Goal: Task Accomplishment & Management: Manage account settings

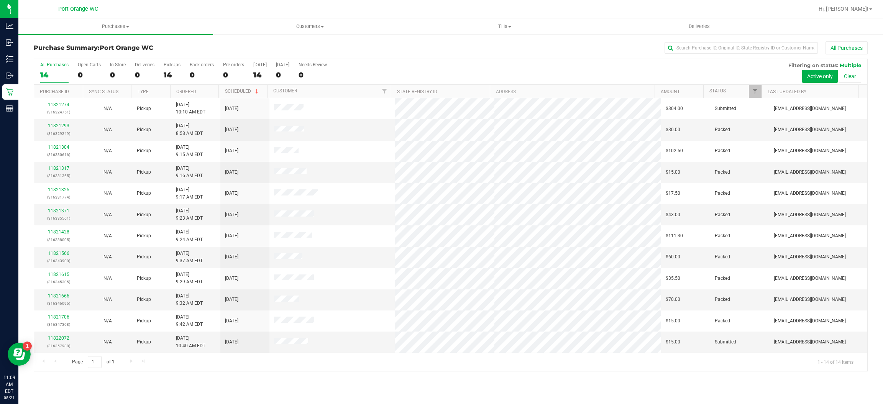
scroll to position [43, 0]
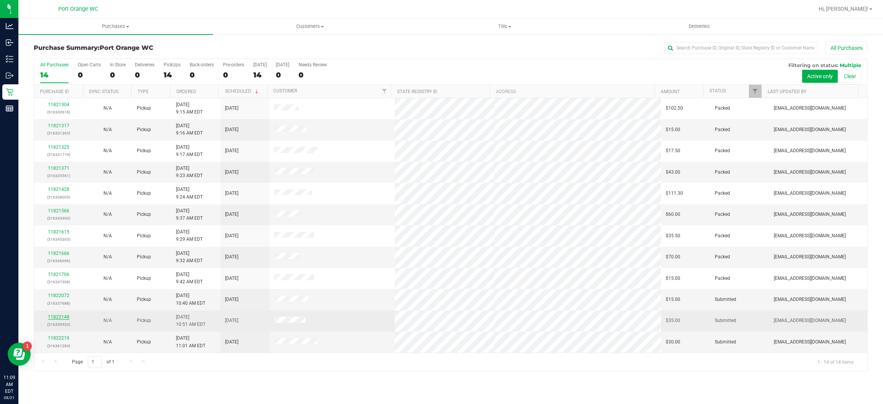
click at [61, 318] on link "11822148" at bounding box center [58, 316] width 21 height 5
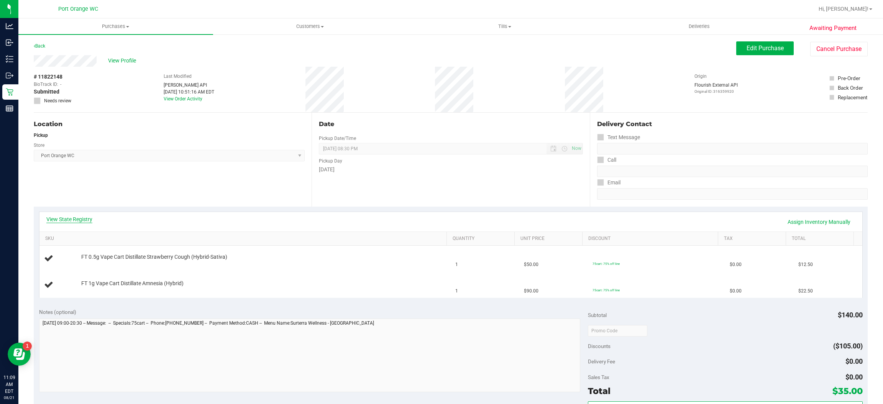
click at [66, 219] on link "View State Registry" at bounding box center [69, 219] width 46 height 8
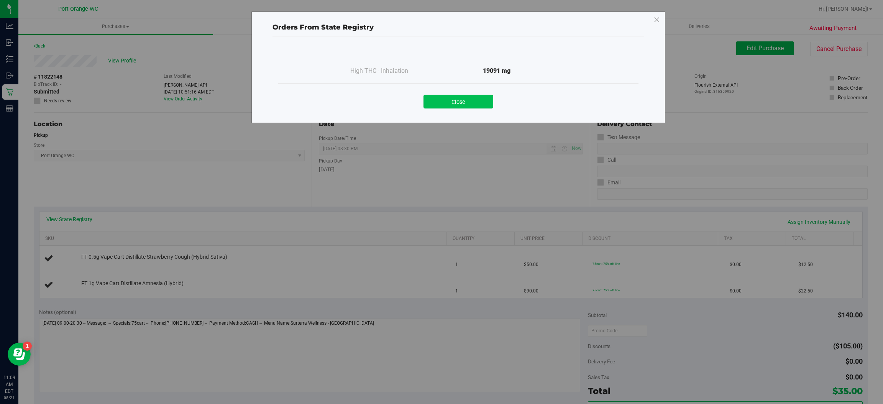
click at [452, 102] on button "Close" at bounding box center [459, 102] width 70 height 14
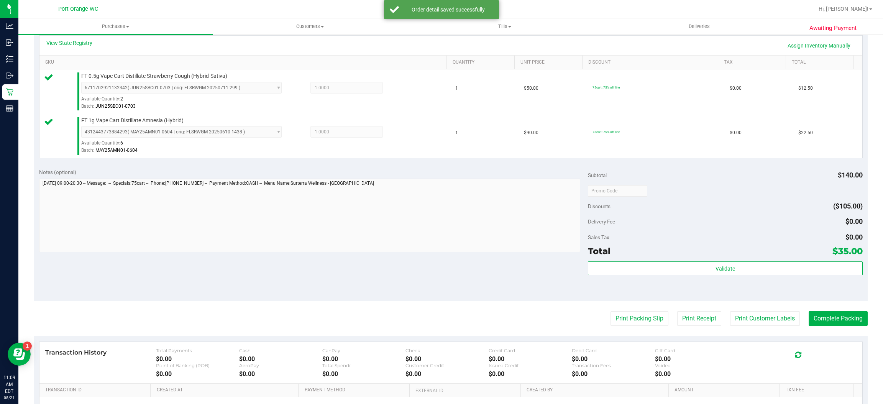
scroll to position [180, 0]
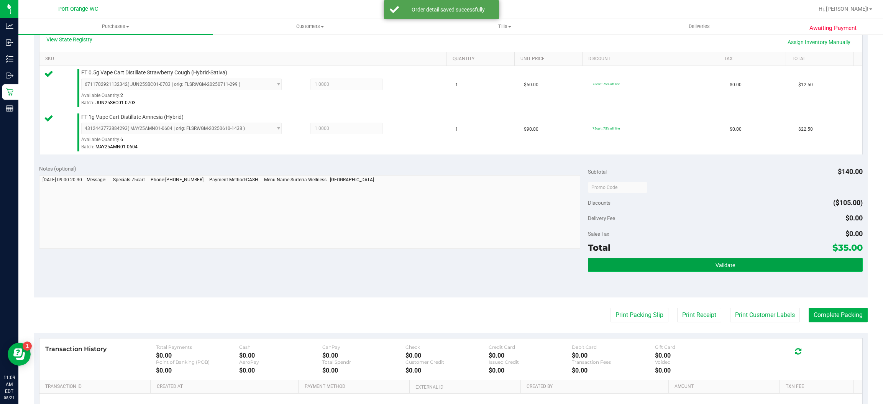
click at [644, 269] on button "Validate" at bounding box center [725, 265] width 274 height 14
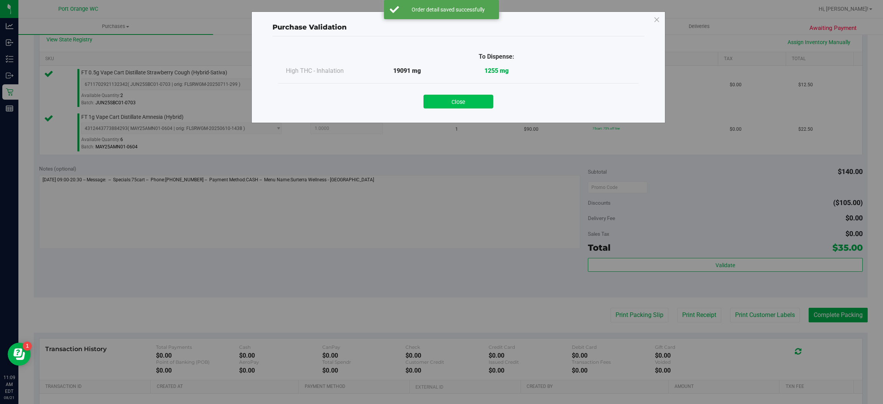
click at [452, 105] on button "Close" at bounding box center [459, 102] width 70 height 14
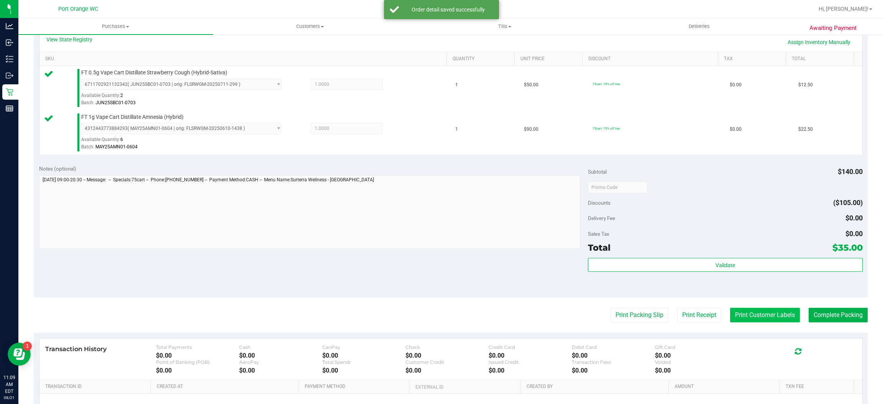
click at [733, 315] on button "Print Customer Labels" at bounding box center [765, 315] width 70 height 15
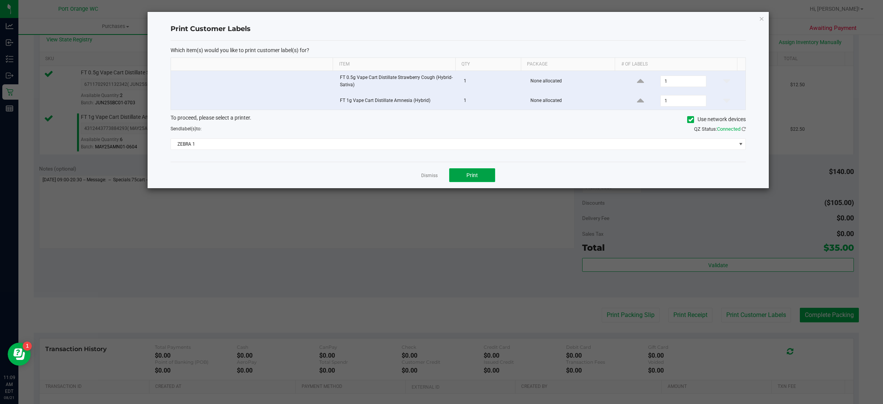
click at [479, 174] on button "Print" at bounding box center [472, 175] width 46 height 14
click at [365, 144] on span "ZEBRA 1" at bounding box center [453, 144] width 565 height 11
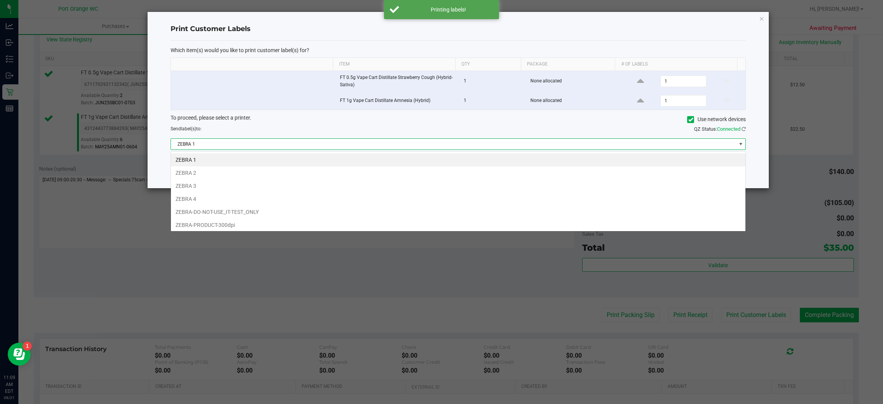
scroll to position [12, 575]
click at [188, 170] on li "ZEBRA 2" at bounding box center [458, 172] width 575 height 13
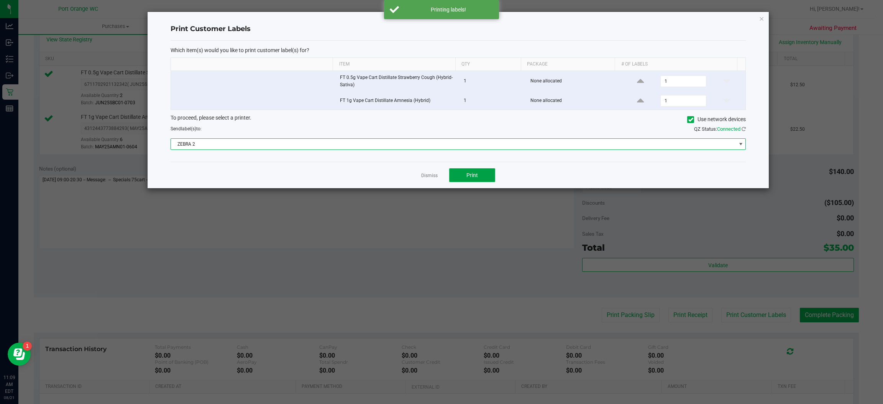
click at [470, 171] on button "Print" at bounding box center [472, 175] width 46 height 14
click at [427, 176] on link "Dismiss" at bounding box center [429, 175] width 16 height 7
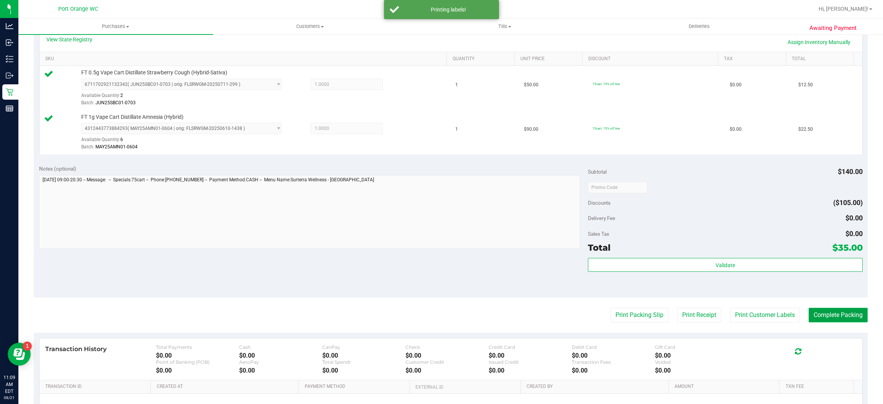
click at [828, 314] on button "Complete Packing" at bounding box center [838, 315] width 59 height 15
